Goal: Task Accomplishment & Management: Complete application form

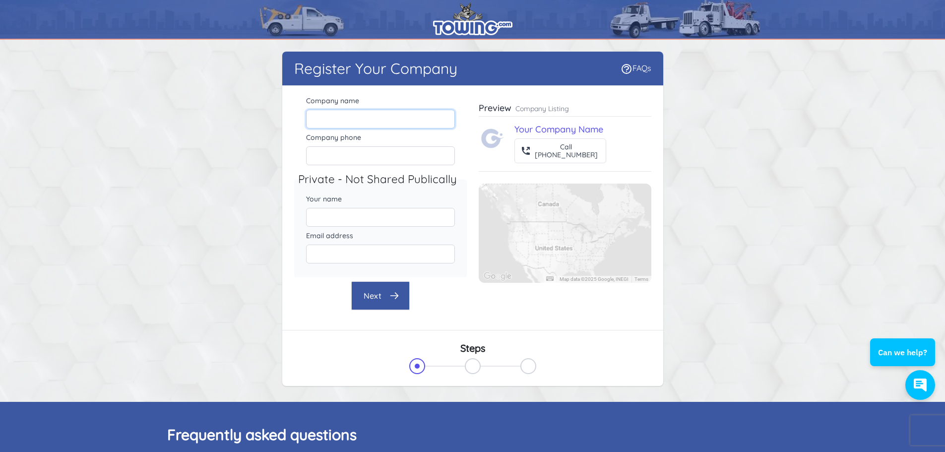
click at [342, 120] on input "Company name" at bounding box center [380, 119] width 149 height 19
type input "[PERSON_NAME] Auto Body"
type input "5078312079"
type input "[EMAIL_ADDRESS][DOMAIN_NAME]"
drag, startPoint x: 365, startPoint y: 117, endPoint x: 347, endPoint y: 124, distance: 19.6
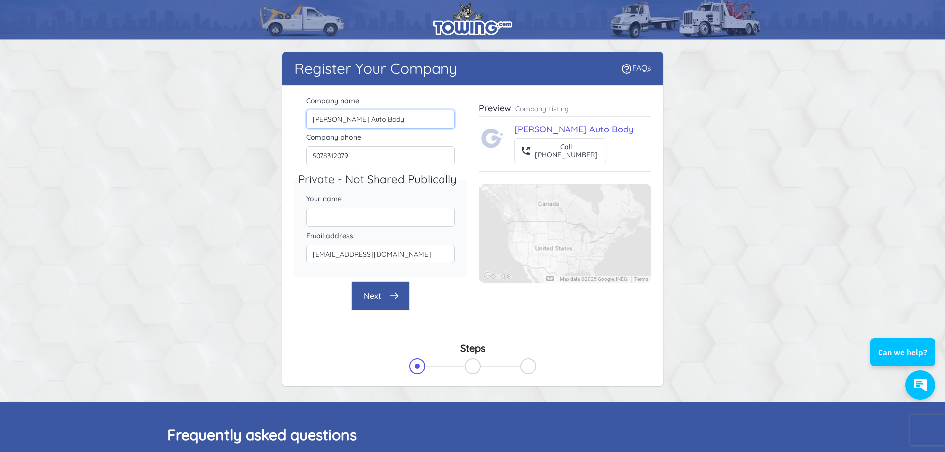
click at [347, 124] on input "[PERSON_NAME] Auto Body" at bounding box center [380, 119] width 149 height 19
type input "[PERSON_NAME] Automotive Company LLC"
click at [366, 159] on input "5078312079" at bounding box center [380, 155] width 149 height 19
drag, startPoint x: 250, startPoint y: 186, endPoint x: 323, endPoint y: 214, distance: 78.0
click at [250, 186] on div "Register Your Company FAQs There were errors with your submission Company name" at bounding box center [472, 221] width 635 height 338
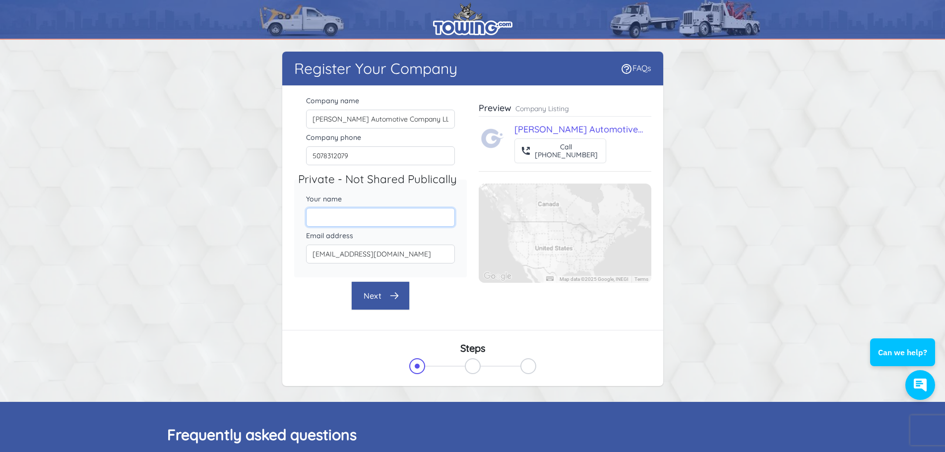
drag, startPoint x: 369, startPoint y: 210, endPoint x: 369, endPoint y: 217, distance: 6.5
click at [369, 212] on input "Your name" at bounding box center [380, 217] width 149 height 19
type input "[PERSON_NAME]"
drag, startPoint x: 381, startPoint y: 211, endPoint x: 392, endPoint y: 219, distance: 12.8
click at [392, 219] on input "[PERSON_NAME]" at bounding box center [380, 217] width 149 height 19
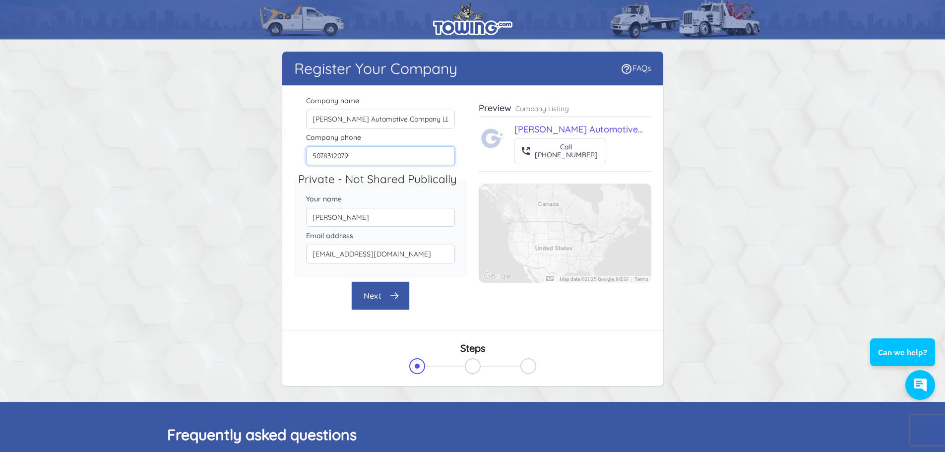
click at [350, 154] on input "5078312079" at bounding box center [380, 155] width 149 height 19
click at [368, 151] on input "5078312079" at bounding box center [380, 155] width 149 height 19
type input "5078314767"
click at [296, 304] on div "Next" at bounding box center [380, 295] width 173 height 29
click at [374, 302] on button "Next" at bounding box center [380, 295] width 59 height 29
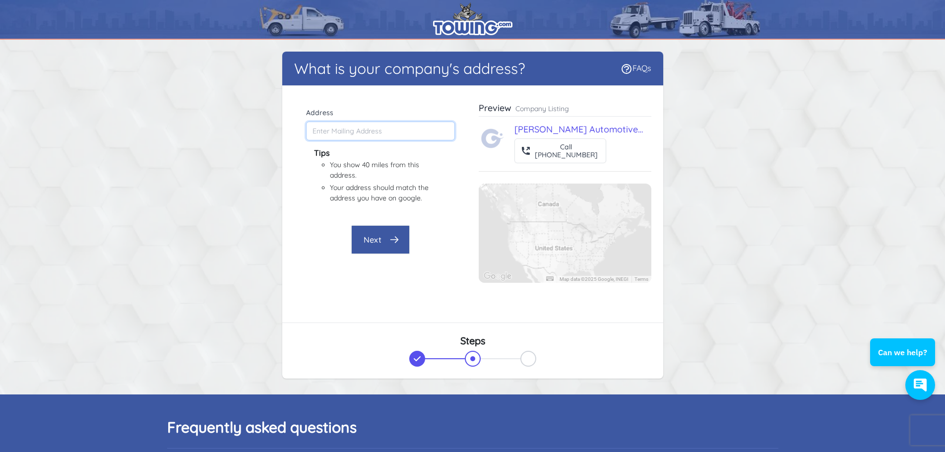
click at [367, 135] on input "Address" at bounding box center [380, 131] width 149 height 19
click at [221, 143] on div "What is your company's address? FAQs There were errors with your submission Com…" at bounding box center [472, 217] width 635 height 331
click at [345, 129] on input "Address" at bounding box center [380, 131] width 149 height 19
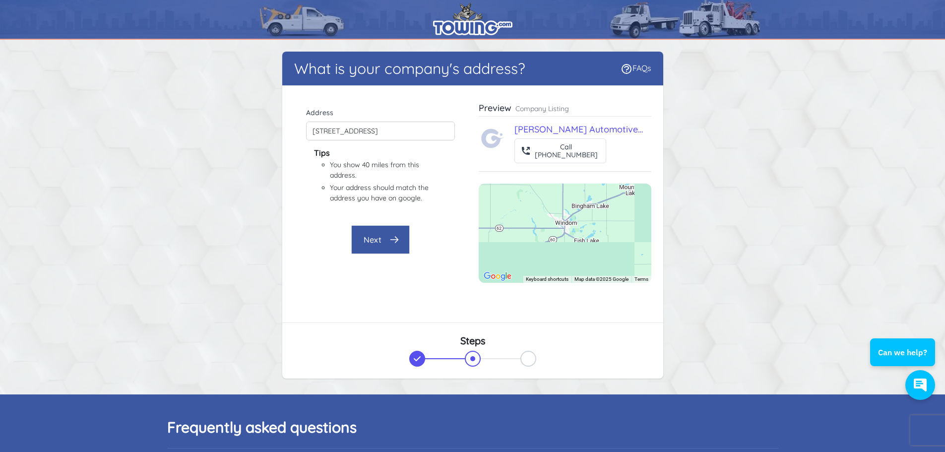
type input "316 US-[GEOGRAPHIC_DATA][PERSON_NAME], [GEOGRAPHIC_DATA]"
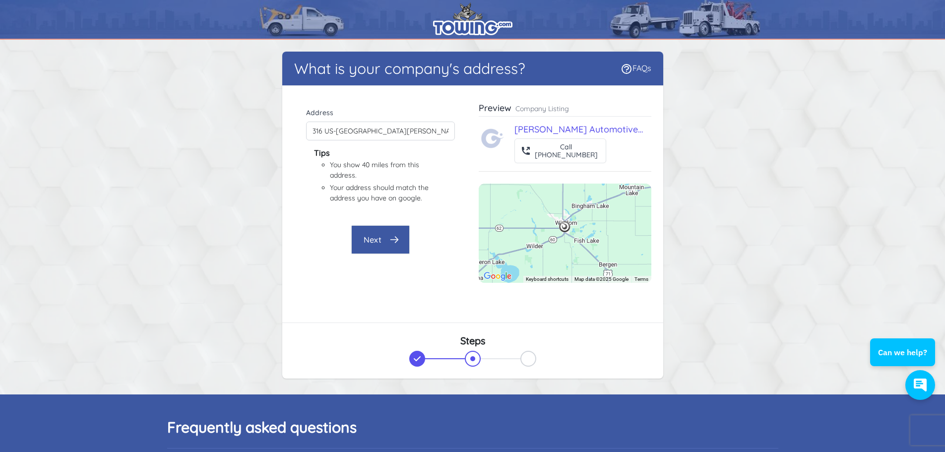
click at [305, 291] on div "Company name [PERSON_NAME] Automotive Company LLC Company phone [PHONE_NUMBER] …" at bounding box center [380, 198] width 173 height 209
click at [354, 250] on button "Next" at bounding box center [380, 239] width 59 height 29
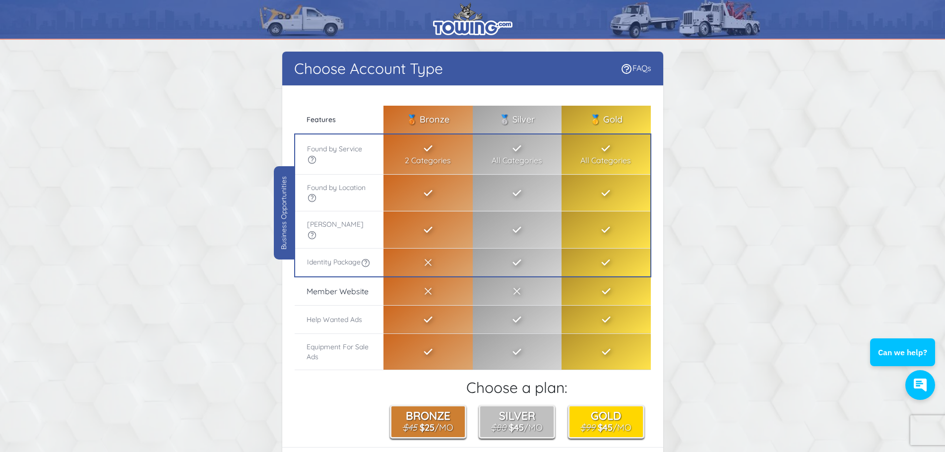
click at [156, 186] on div "Choose Account Type FAQs There were errors with your submission Company name [P…" at bounding box center [472, 279] width 635 height 455
